Goal: Communication & Community: Answer question/provide support

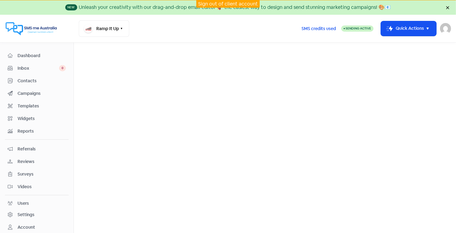
click at [217, 2] on link "Sign out of client account" at bounding box center [228, 4] width 60 height 6
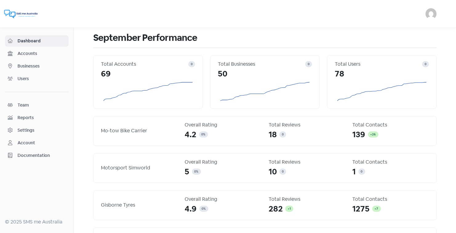
click at [26, 66] on span "Businesses" at bounding box center [42, 66] width 48 height 6
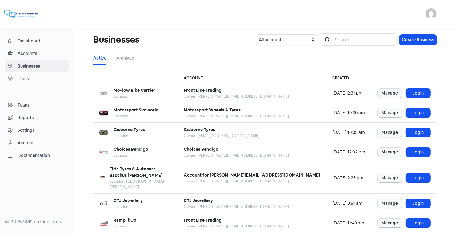
scroll to position [75, 0]
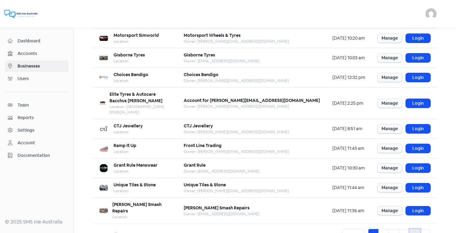
click at [413, 229] on link "5" at bounding box center [414, 235] width 11 height 12
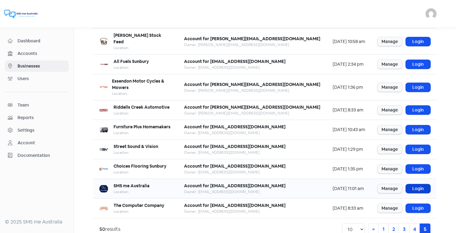
click at [422, 184] on link "Login" at bounding box center [418, 188] width 25 height 9
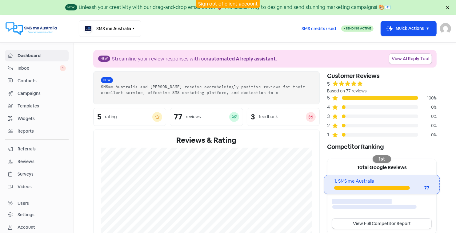
click at [27, 66] on span "Inbox" at bounding box center [39, 68] width 42 height 6
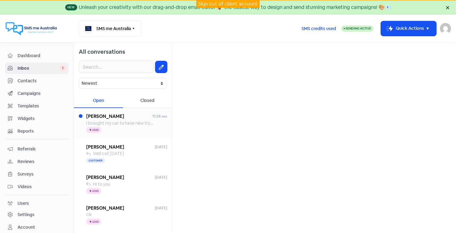
click at [94, 116] on span "[PERSON_NAME]" at bounding box center [119, 116] width 66 height 7
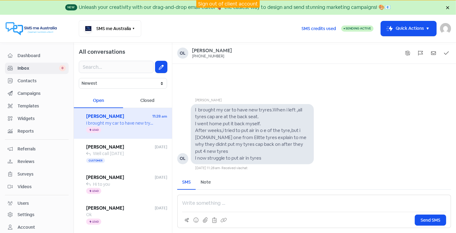
scroll to position [2, 0]
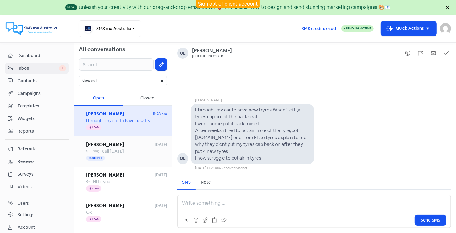
click at [124, 150] on span "Well call [DATE]" at bounding box center [108, 151] width 31 height 6
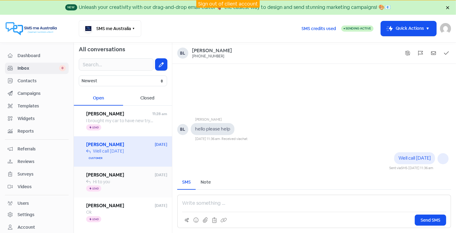
click at [104, 175] on span "[PERSON_NAME]" at bounding box center [120, 175] width 69 height 7
